Goal: Find specific page/section: Find specific page/section

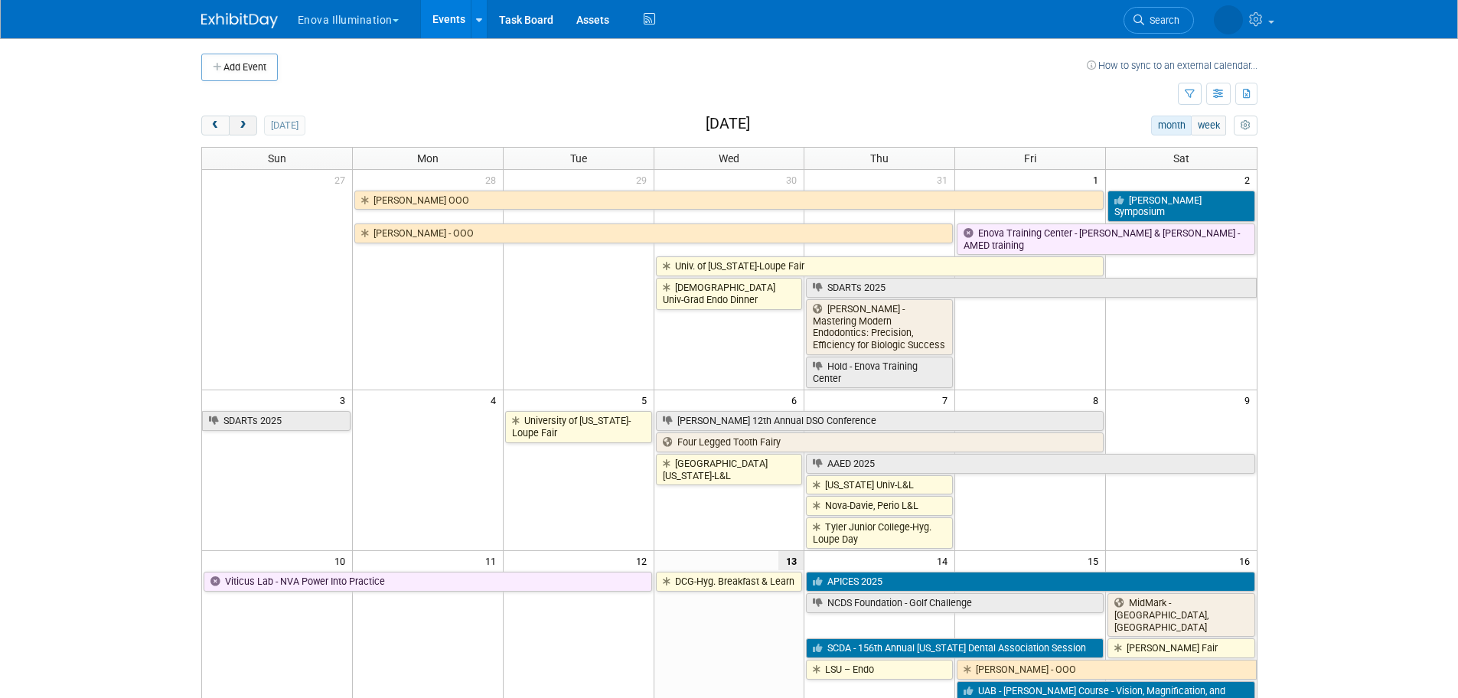
click at [235, 126] on button "next" at bounding box center [243, 126] width 28 height 20
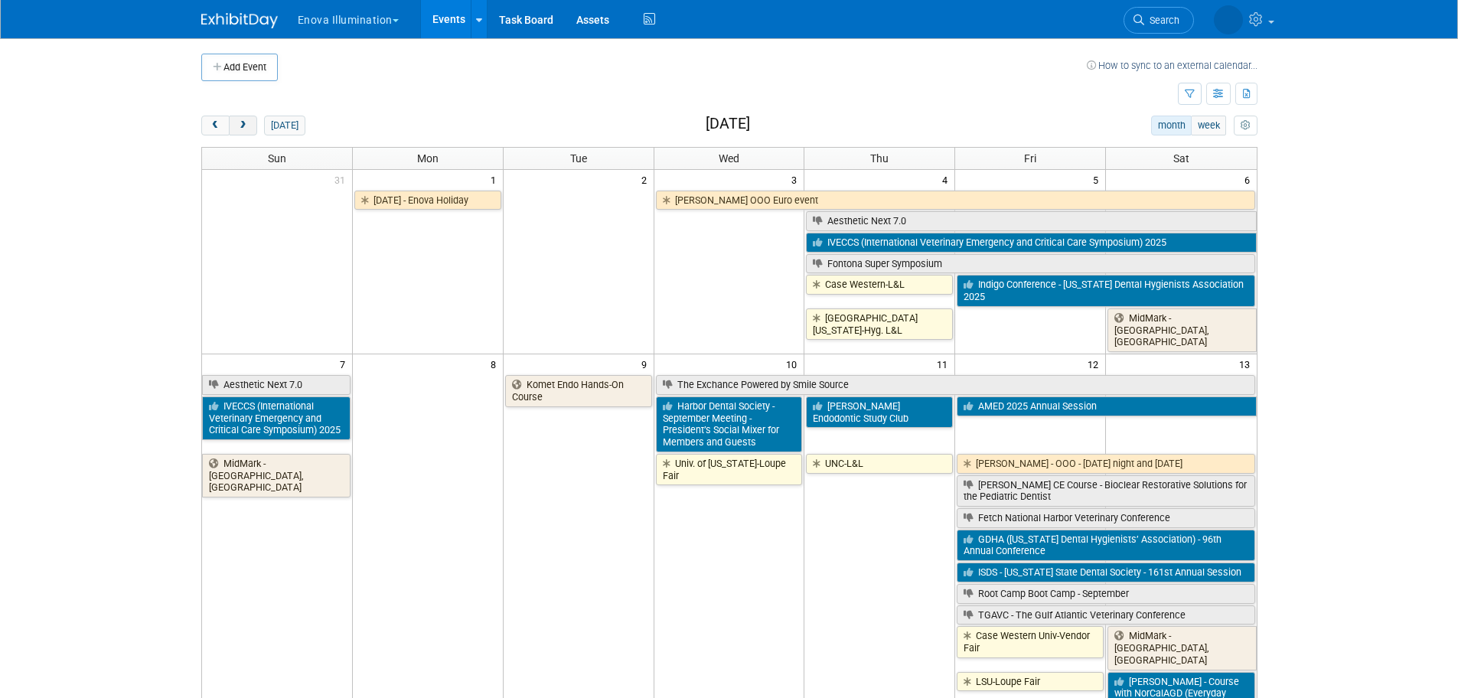
click at [239, 126] on span "next" at bounding box center [242, 126] width 11 height 10
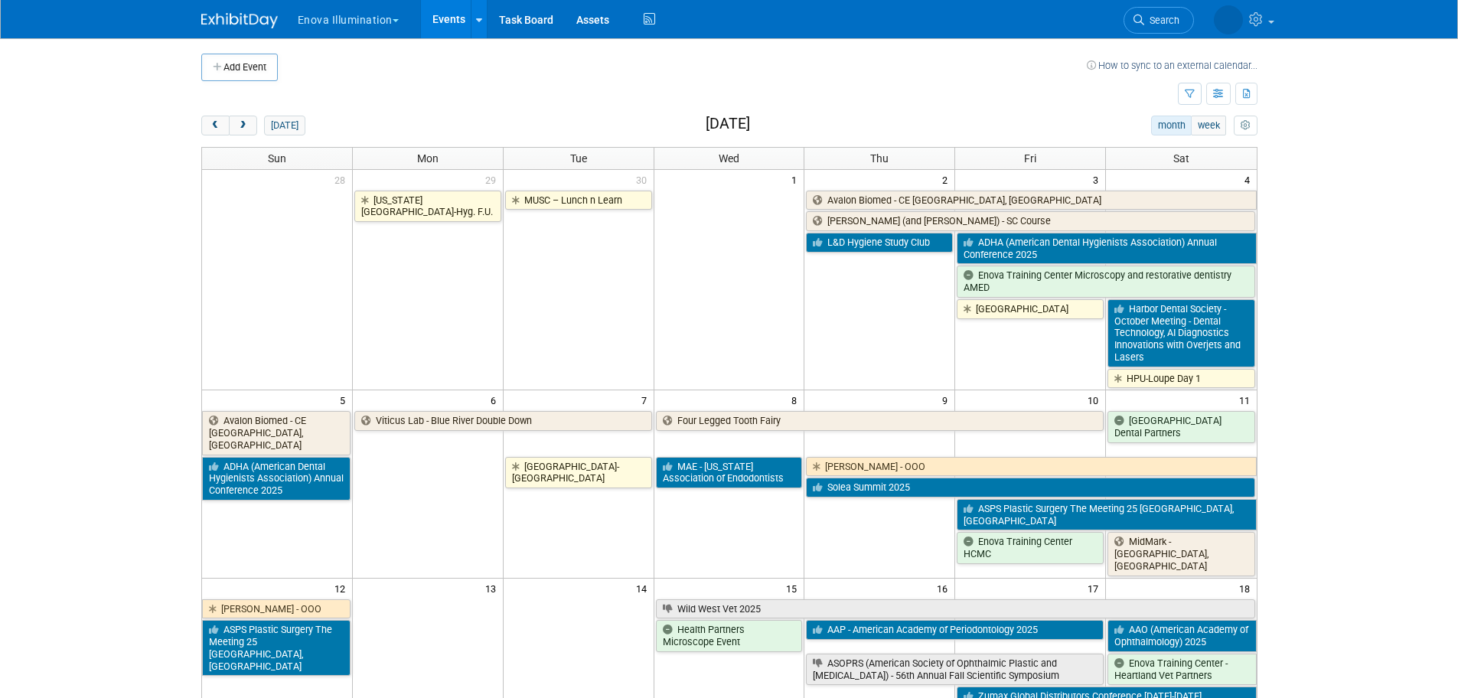
drag, startPoint x: 233, startPoint y: 126, endPoint x: 240, endPoint y: 143, distance: 17.9
click at [233, 127] on button "next" at bounding box center [243, 126] width 28 height 20
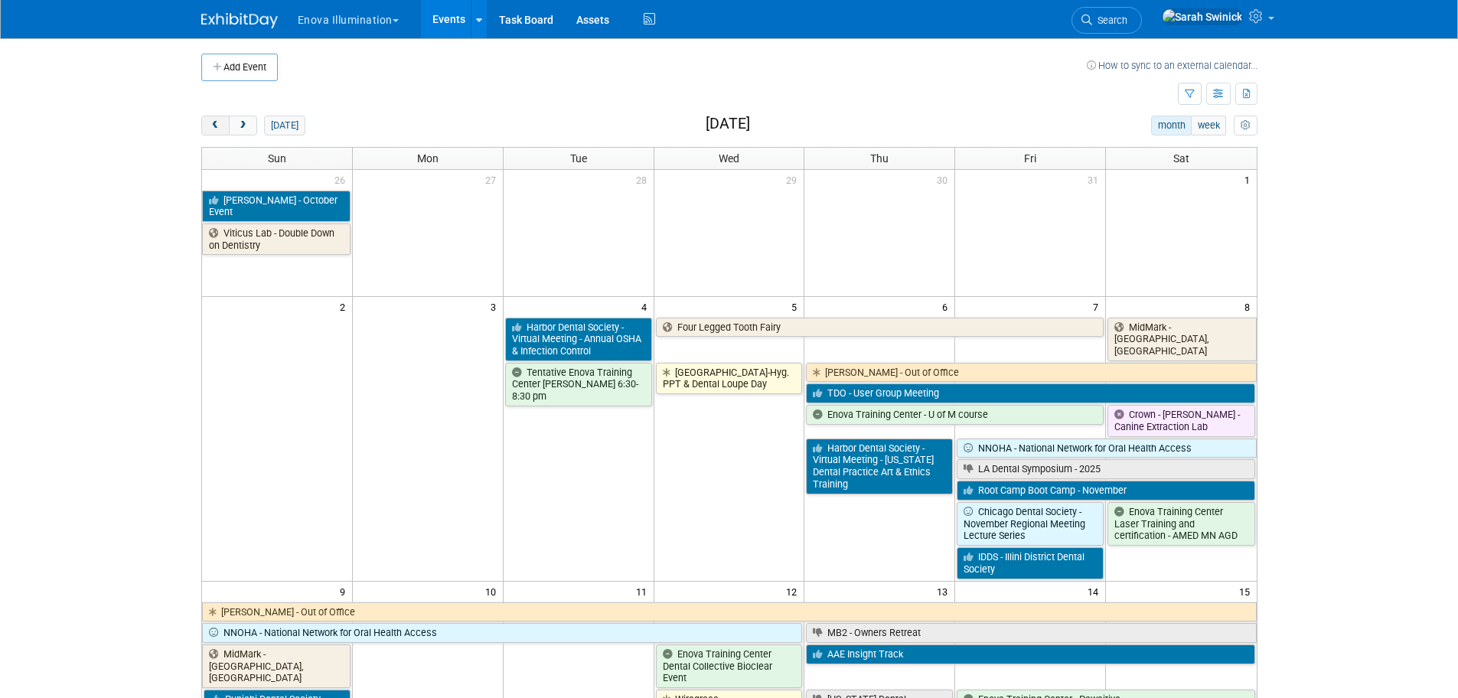
click at [203, 135] on div at bounding box center [229, 126] width 57 height 20
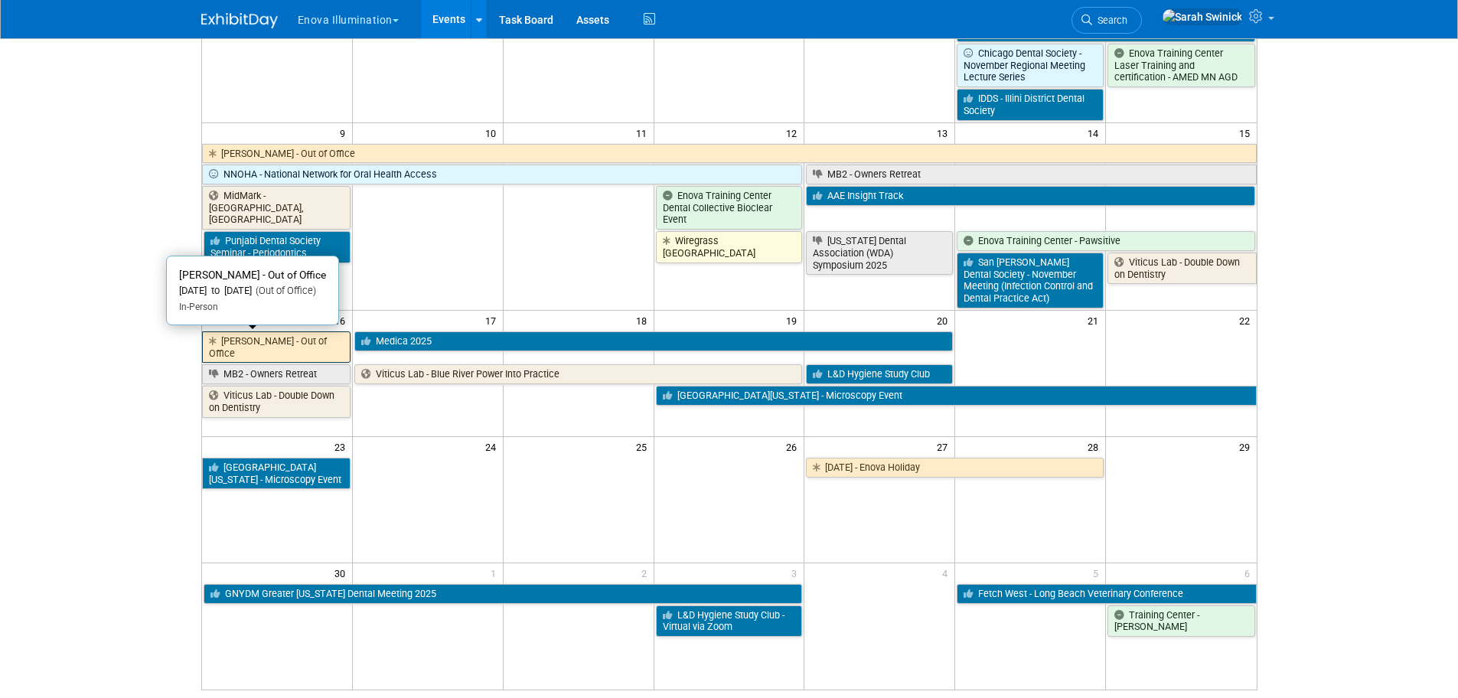
scroll to position [459, 0]
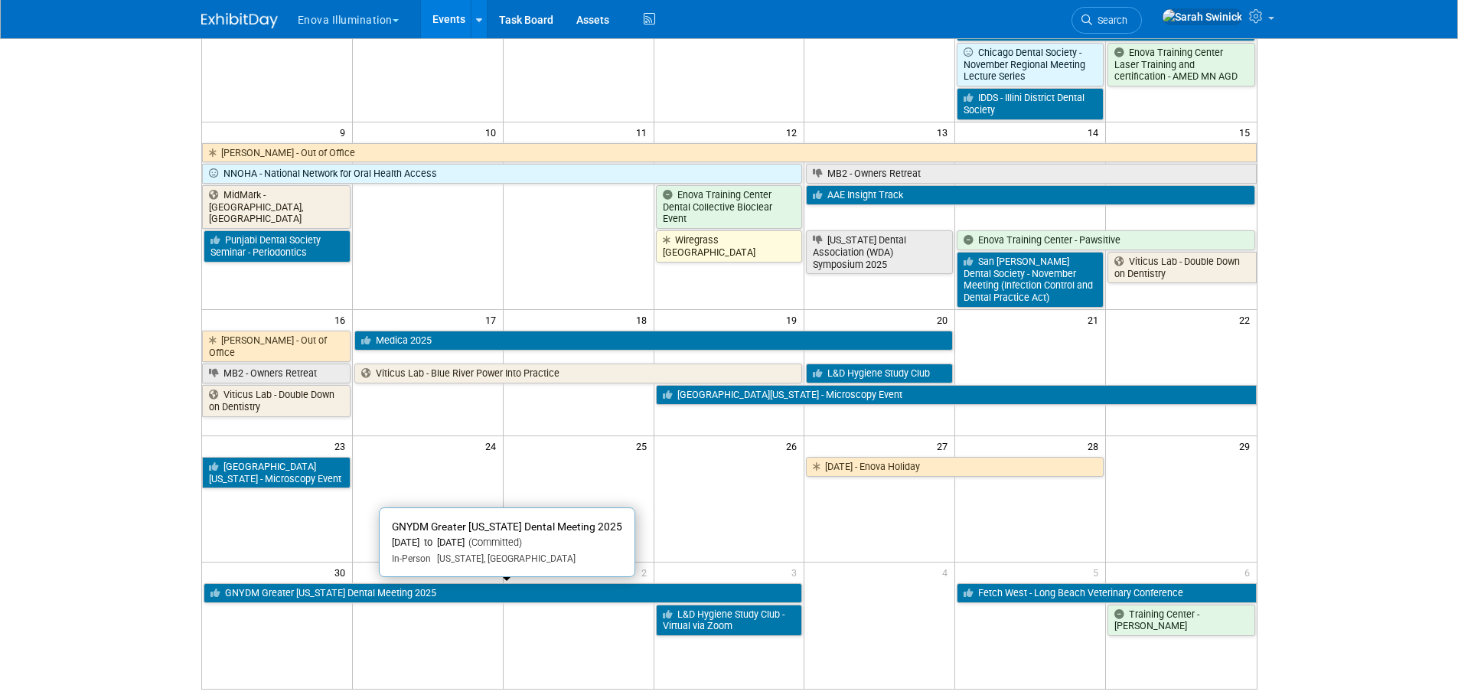
click at [302, 592] on link "GNYDM Greater [US_STATE] Dental Meeting 2025" at bounding box center [503, 593] width 599 height 20
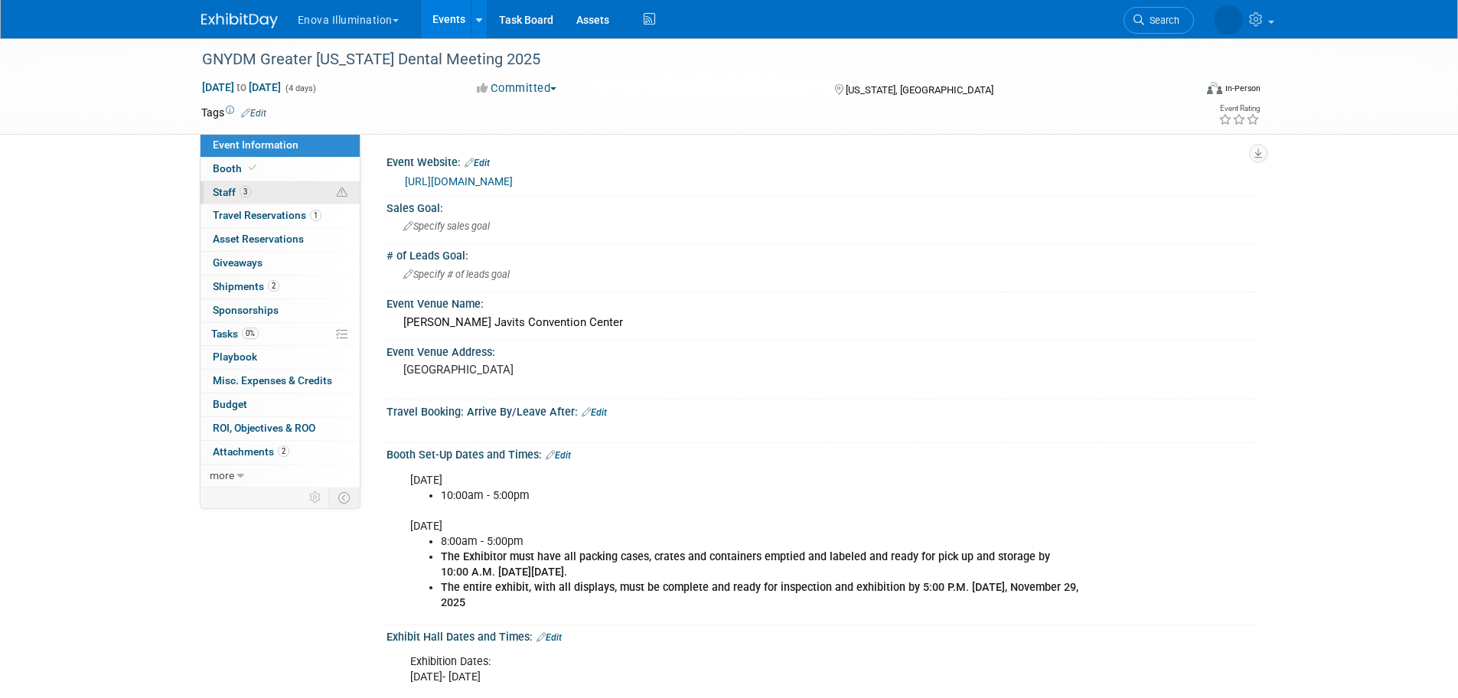
click at [234, 194] on span "Staff 3" at bounding box center [232, 192] width 38 height 12
